Goal: Contribute content: Add original content to the website for others to see

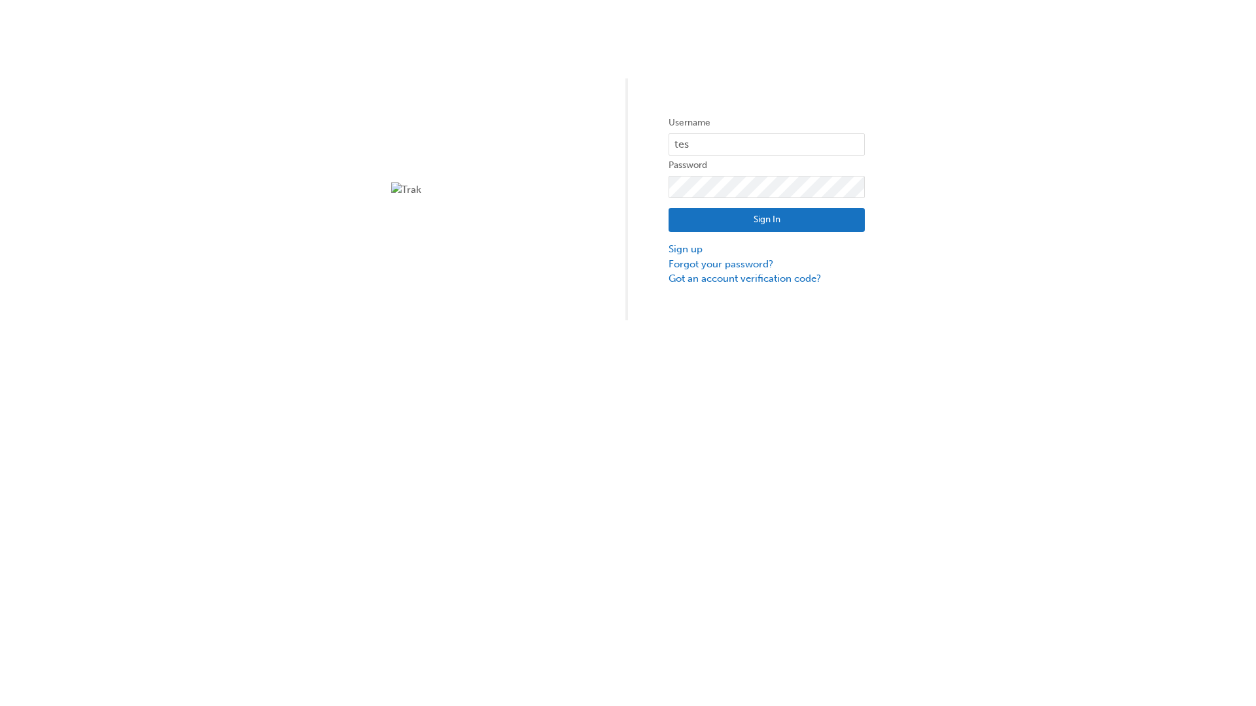
type input "test.e2e.user31"
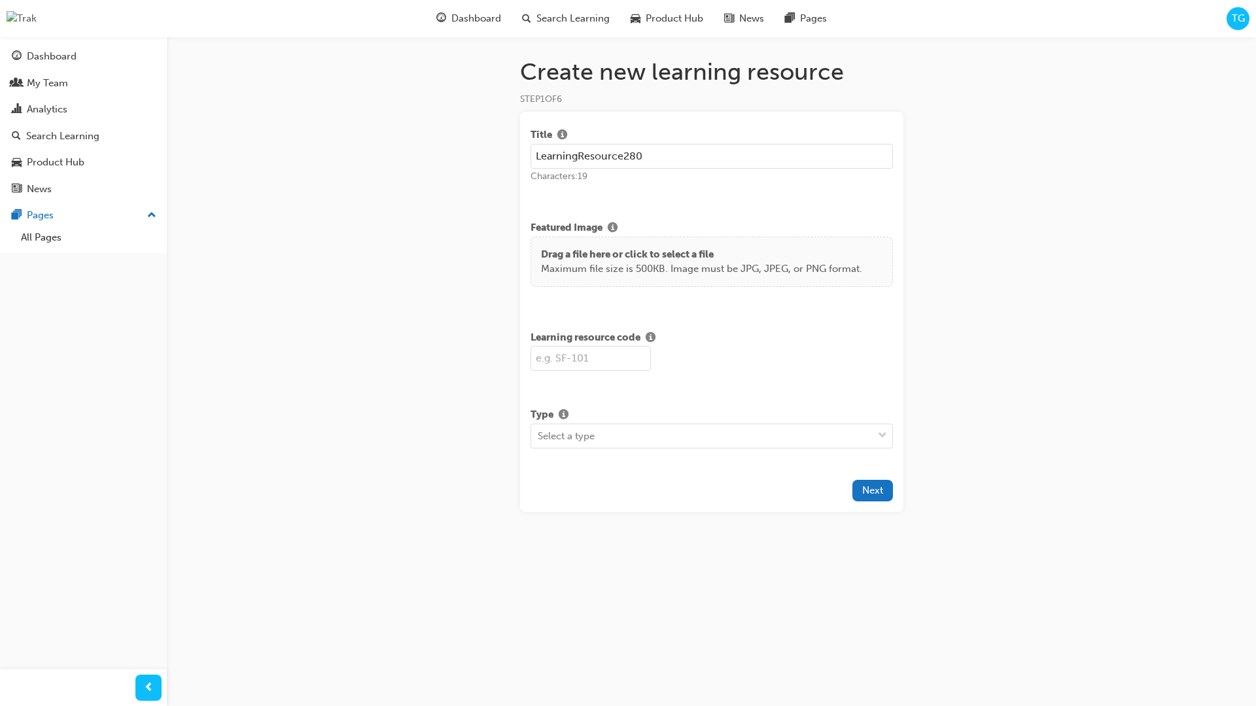
type input "LearningResource280"
type input "LR280"
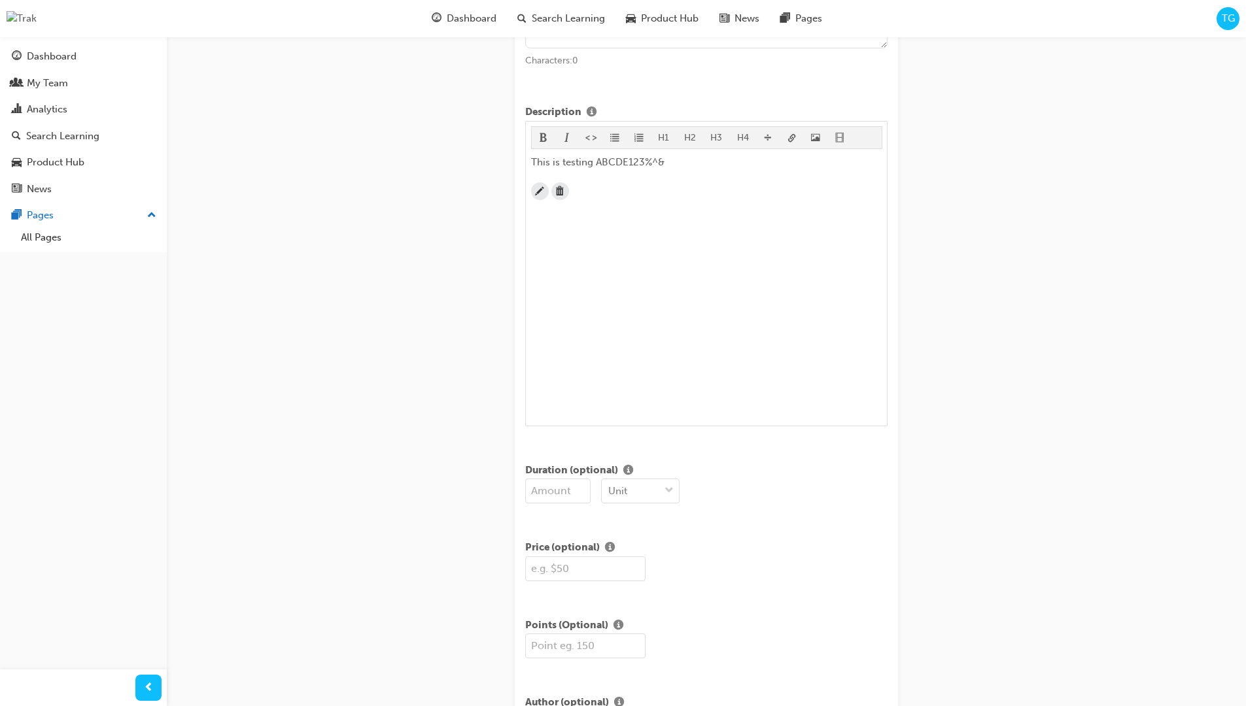
scroll to position [317, 0]
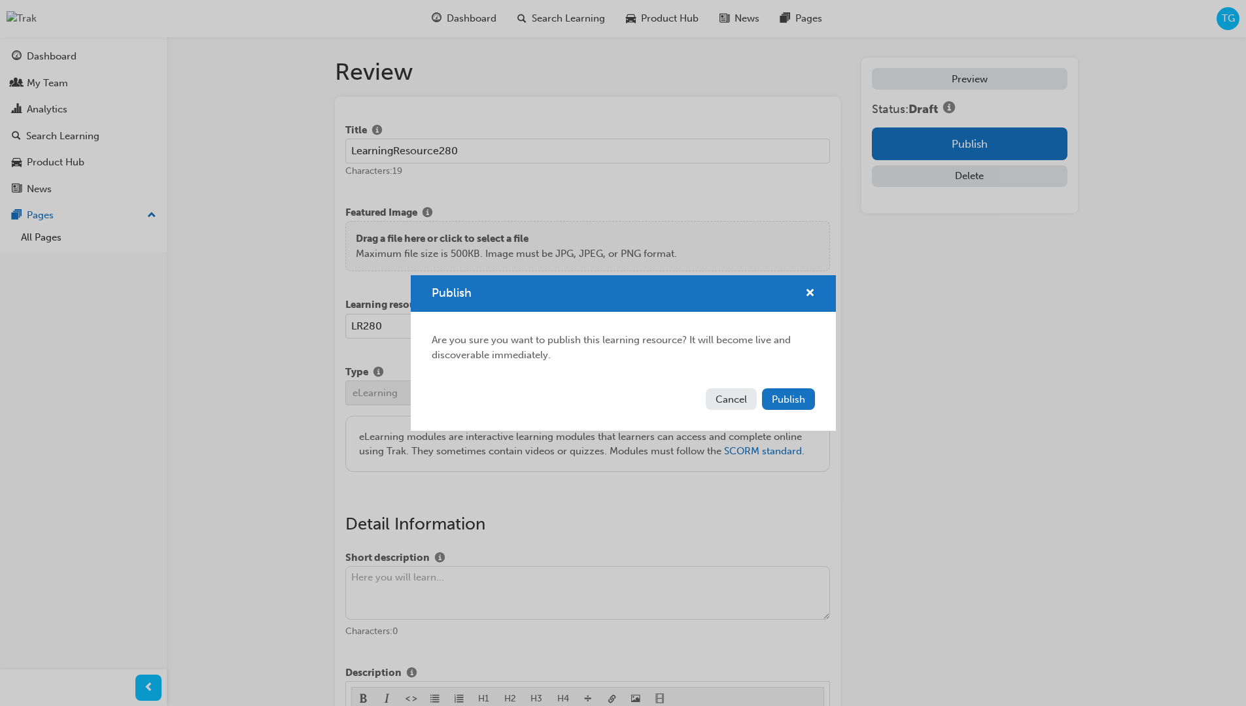
scroll to position [250, 0]
